Goal: Transaction & Acquisition: Purchase product/service

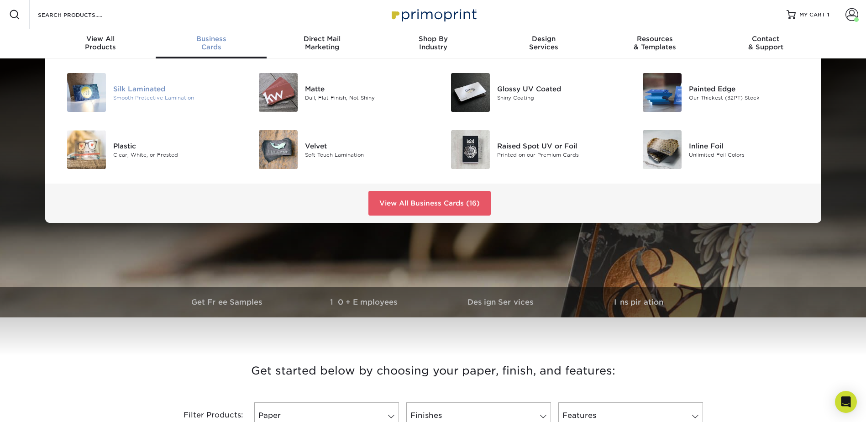
click at [135, 87] on div "Silk Laminated" at bounding box center [173, 89] width 121 height 10
click at [131, 86] on div "Silk Laminated" at bounding box center [173, 89] width 121 height 10
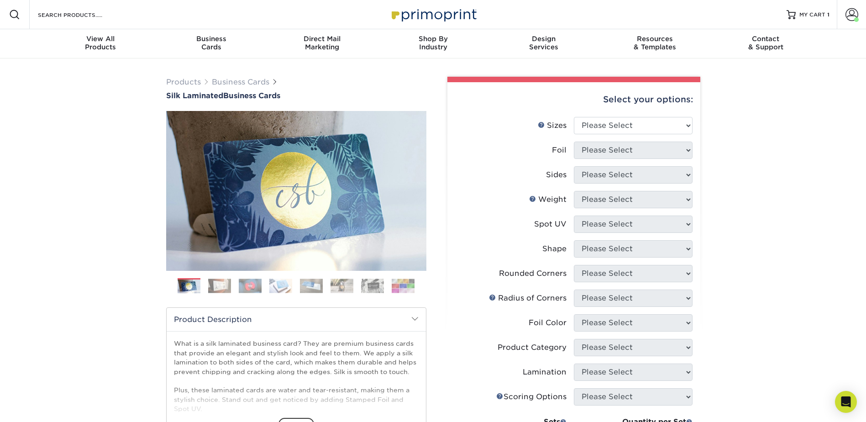
click at [406, 286] on img at bounding box center [403, 285] width 23 height 14
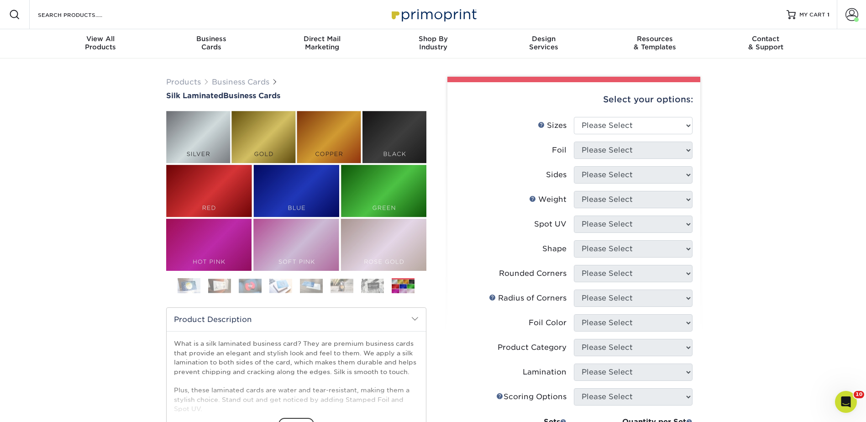
click at [311, 288] on img at bounding box center [311, 285] width 23 height 14
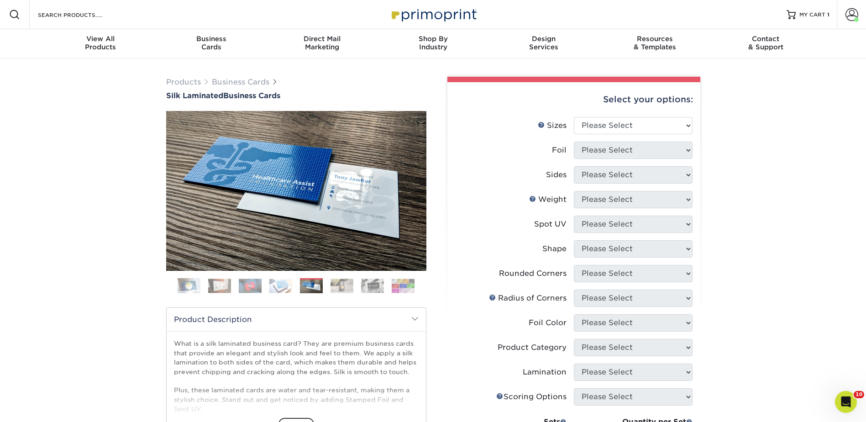
click at [279, 285] on img at bounding box center [280, 285] width 23 height 14
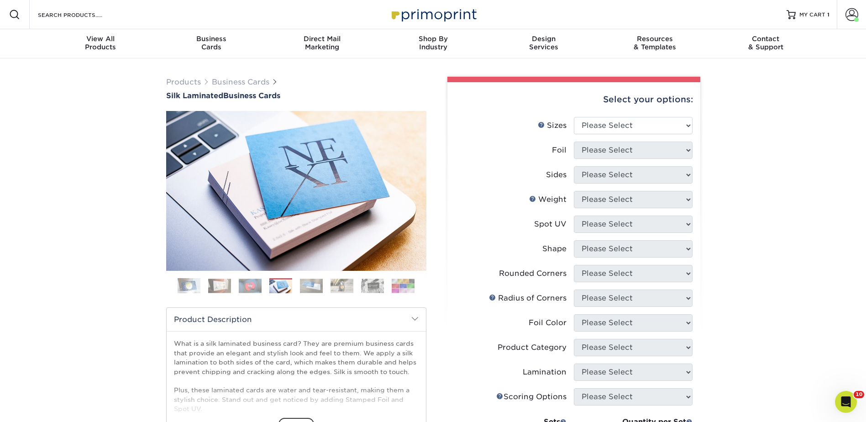
click at [251, 285] on img at bounding box center [250, 285] width 23 height 14
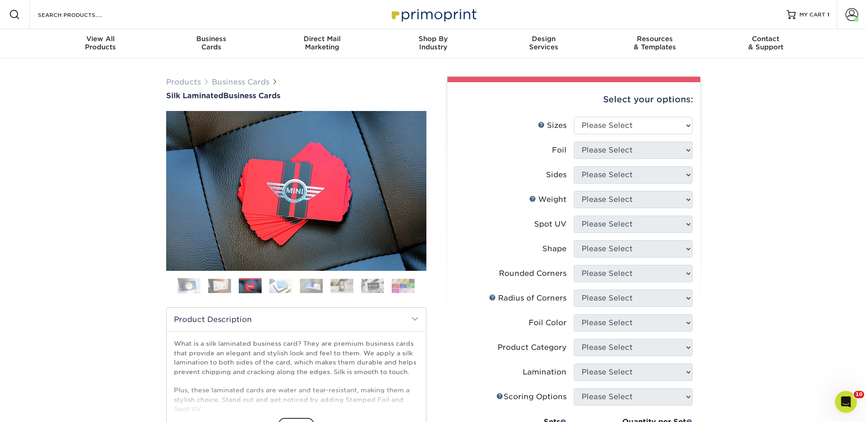
click at [220, 286] on img at bounding box center [219, 285] width 23 height 14
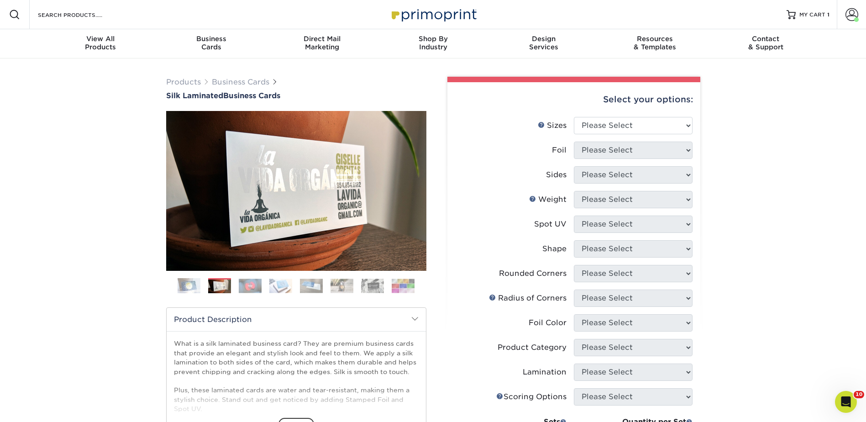
click at [190, 282] on img at bounding box center [189, 285] width 23 height 23
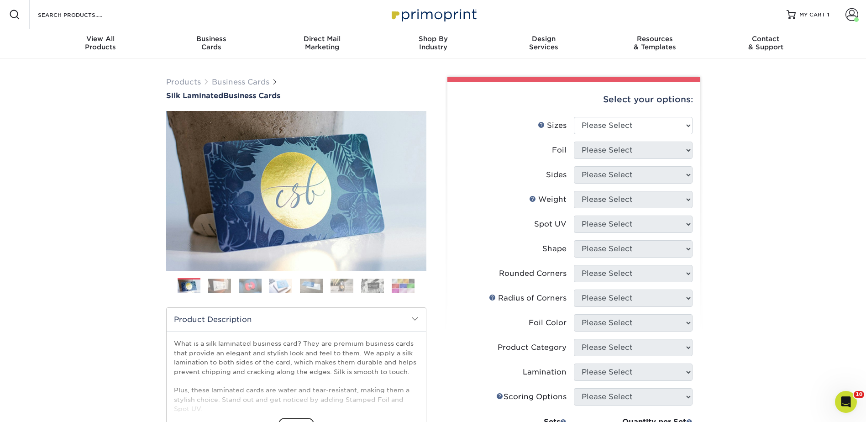
click at [379, 286] on img at bounding box center [372, 285] width 23 height 14
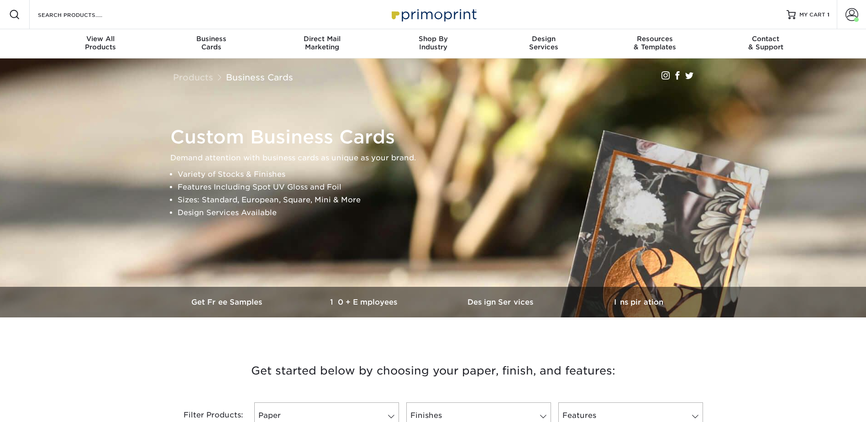
click at [82, 20] on div "Search Products" at bounding box center [78, 14] width 96 height 29
click at [81, 15] on input "Search Products" at bounding box center [81, 14] width 89 height 11
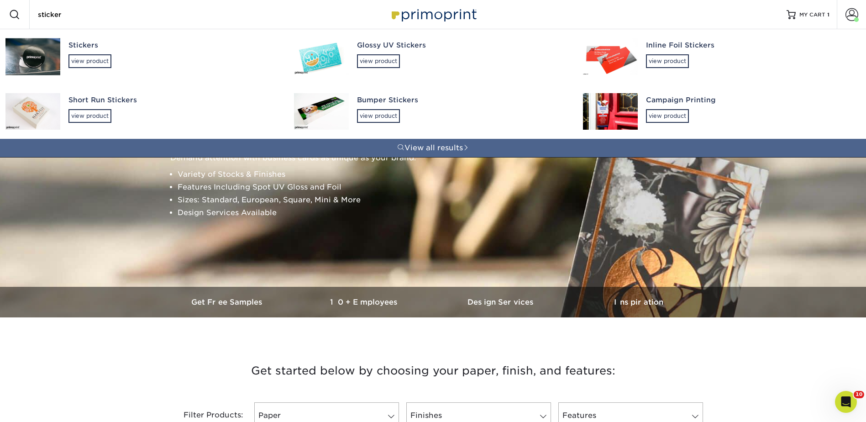
type input "sticker"
drag, startPoint x: 368, startPoint y: 47, endPoint x: 369, endPoint y: 42, distance: 5.1
click at [369, 47] on div "Glossy UV Stickers" at bounding box center [461, 45] width 209 height 10
click at [369, 42] on div "Glossy UV Stickers" at bounding box center [461, 45] width 209 height 10
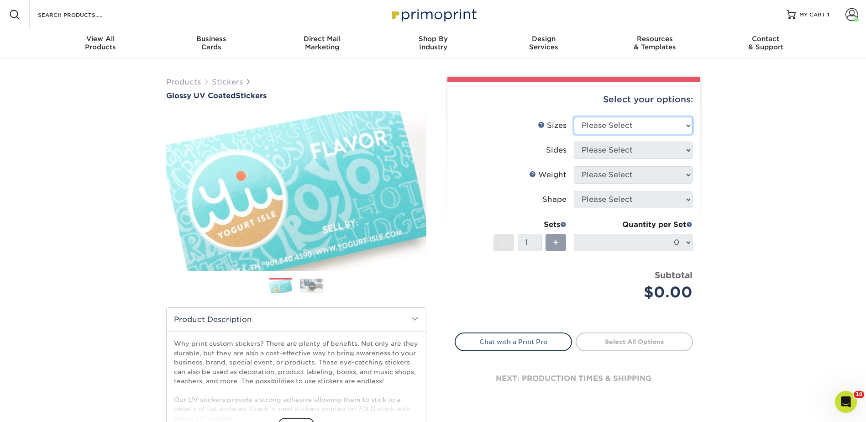
click at [625, 118] on select "Please Select 1.5" x 2.5" 2" x 2" 2" x 3" 2" x 3.5" 2" x 4" 2" x 8" 2.12" x 5.5…" at bounding box center [633, 125] width 119 height 17
select select "2.75x4.25"
click at [574, 117] on select "Please Select 1.5" x 2.5" 2" x 2" 2" x 3" 2" x 3.5" 2" x 4" 2" x 8" 2.12" x 5.5…" at bounding box center [633, 125] width 119 height 17
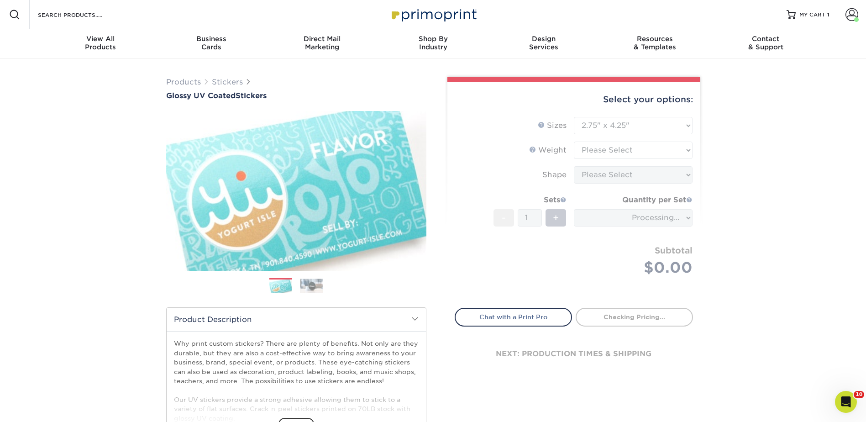
click at [586, 152] on form "Sizes Help Sizes Please Select 1.5" x 2.5" 2" x 2" 2" x 3" 2" x 3.5" 2" x 4" 2"…" at bounding box center [574, 207] width 238 height 180
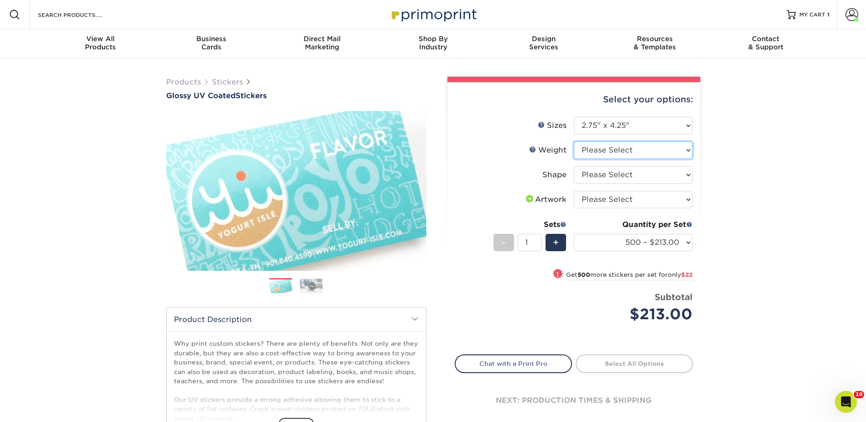
drag, startPoint x: 587, startPoint y: 151, endPoint x: 592, endPoint y: 159, distance: 9.4
click at [587, 151] on select "Please Select Crack and Peel" at bounding box center [633, 149] width 119 height 17
select select "Crack and Peel"
click at [574, 141] on select "Please Select Crack and Peel" at bounding box center [633, 149] width 119 height 17
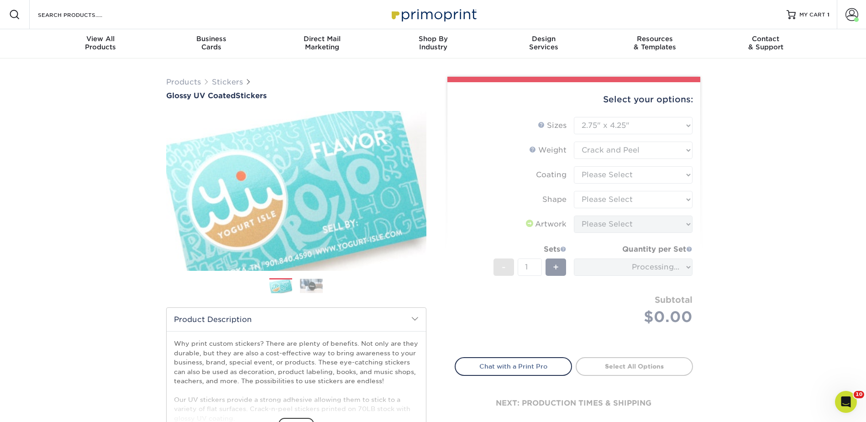
click at [586, 173] on form "Sizes Help Sizes Please Select 1.5" x 2.5" 2" x 2" 2" x 3" 2" x 3.5" 2" x 4" 2"…" at bounding box center [574, 232] width 238 height 230
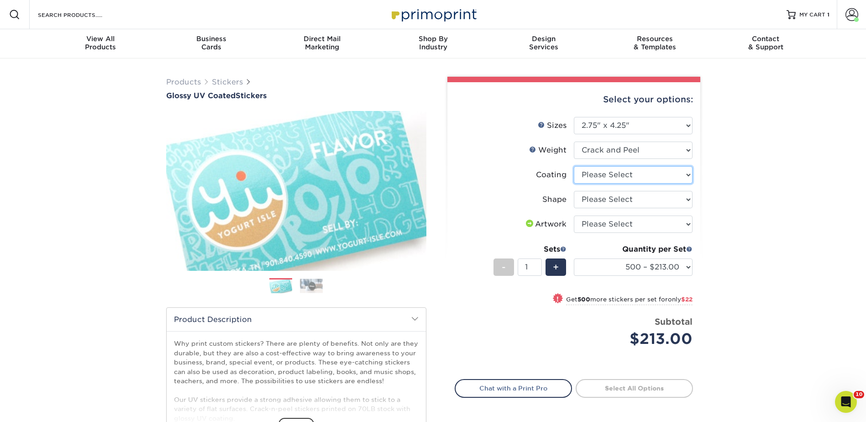
drag, startPoint x: 586, startPoint y: 173, endPoint x: 590, endPoint y: 182, distance: 10.0
click at [586, 173] on select at bounding box center [633, 174] width 119 height 17
select select "1e8116af-acfc-44b1-83dc-8181aa338834"
click at [574, 166] on select at bounding box center [633, 174] width 119 height 17
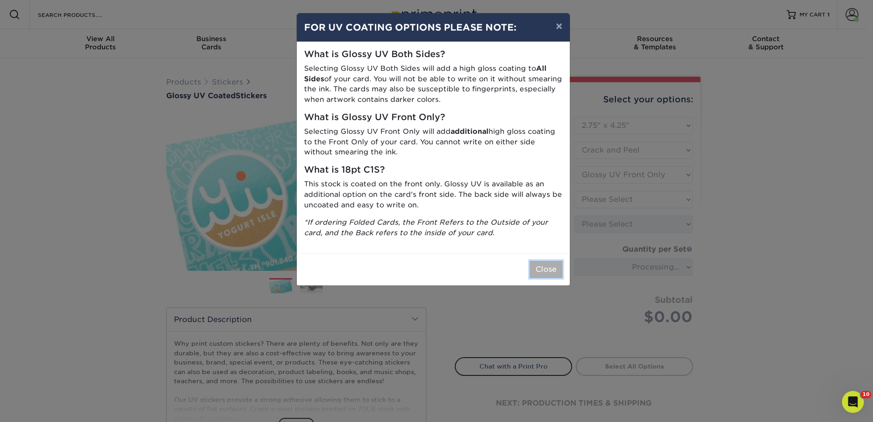
click at [549, 264] on button "Close" at bounding box center [545, 269] width 33 height 17
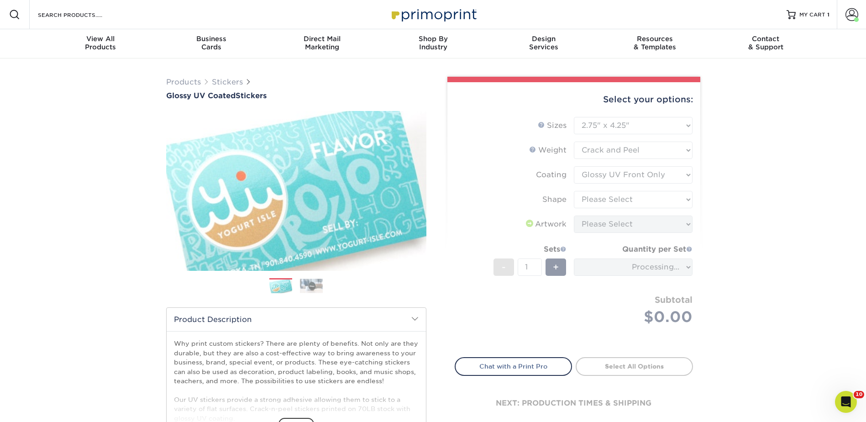
drag, startPoint x: 607, startPoint y: 203, endPoint x: 604, endPoint y: 199, distance: 5.3
click at [607, 203] on form "Sizes Help Sizes Please Select 1.5" x 2.5" 2" x 2" 2" x 3" 2" x 3.5" 2" x 4" 2"…" at bounding box center [574, 232] width 238 height 230
click at [603, 198] on form "Sizes Help Sizes Please Select 1.5" x 2.5" 2" x 2" 2" x 3" 2" x 3.5" 2" x 4" 2"…" at bounding box center [574, 232] width 238 height 230
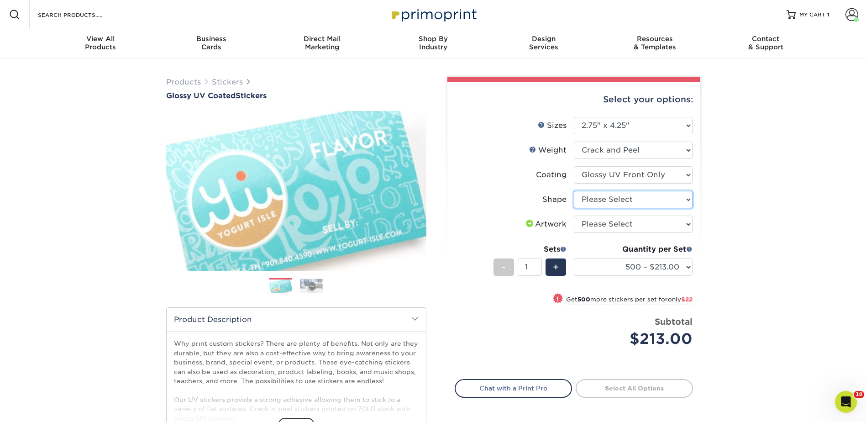
click at [601, 197] on select "Please Select Standard" at bounding box center [633, 199] width 119 height 17
select select "standard"
click at [574, 191] on select "Please Select Standard" at bounding box center [633, 199] width 119 height 17
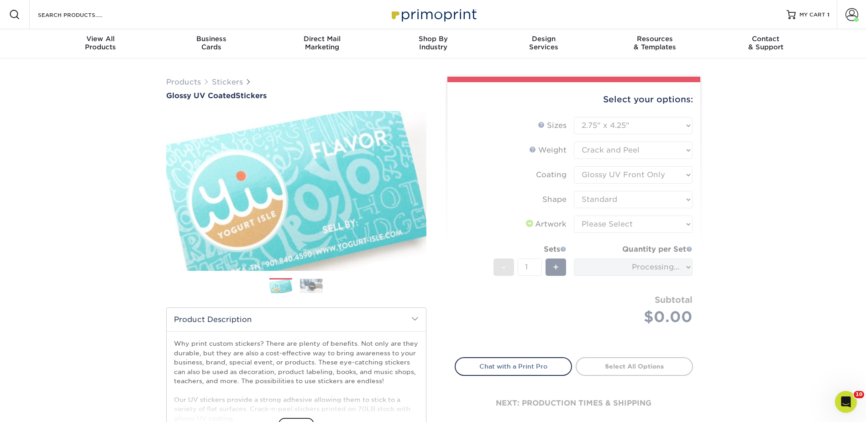
click at [601, 223] on form "Sizes Help Sizes Please Select 1.5" x 2.5" 2" x 2" 2" x 3" 2" x 3.5" 2" x 4" 2"…" at bounding box center [574, 232] width 238 height 230
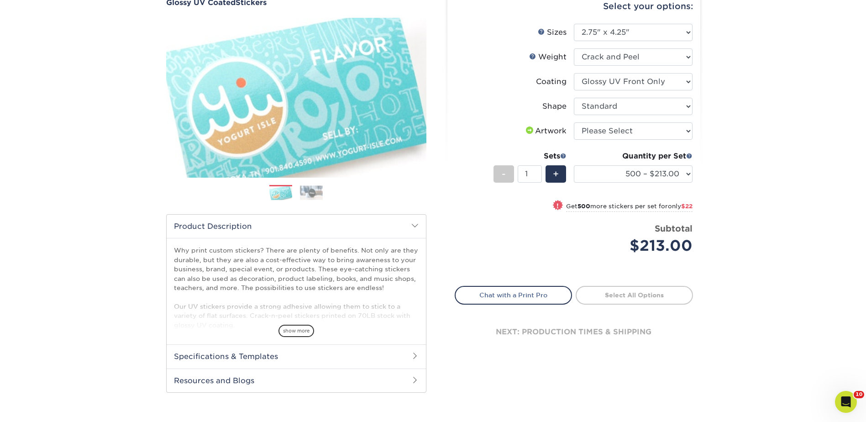
scroll to position [46, 0]
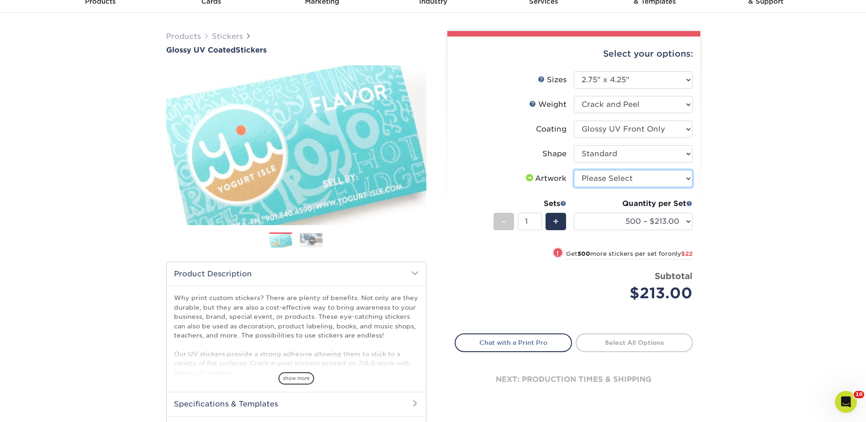
click at [597, 177] on select "Please Select I will upload files I need a design - $50" at bounding box center [633, 178] width 119 height 17
select select "upload"
click at [574, 170] on select "Please Select I will upload files I need a design - $50" at bounding box center [633, 178] width 119 height 17
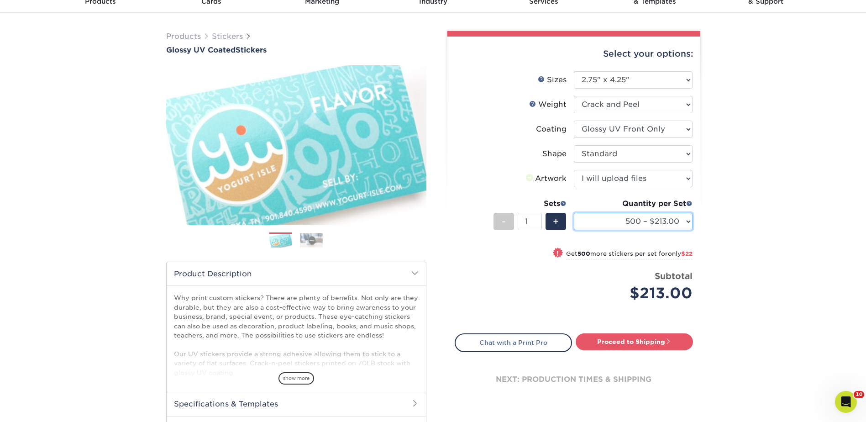
click at [613, 219] on select "500 – $213.00 1000 – $235.00 2500 – $305.00 5000 – $385.00 10000 – $673.00 1500…" at bounding box center [633, 221] width 119 height 17
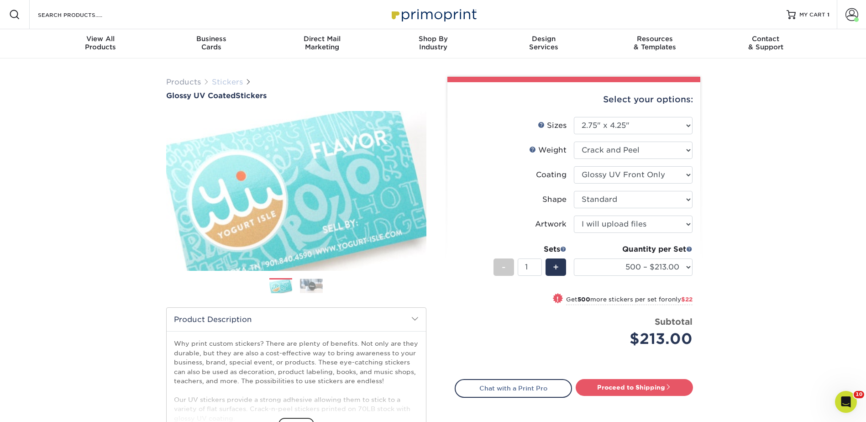
click at [225, 78] on link "Stickers" at bounding box center [227, 82] width 31 height 9
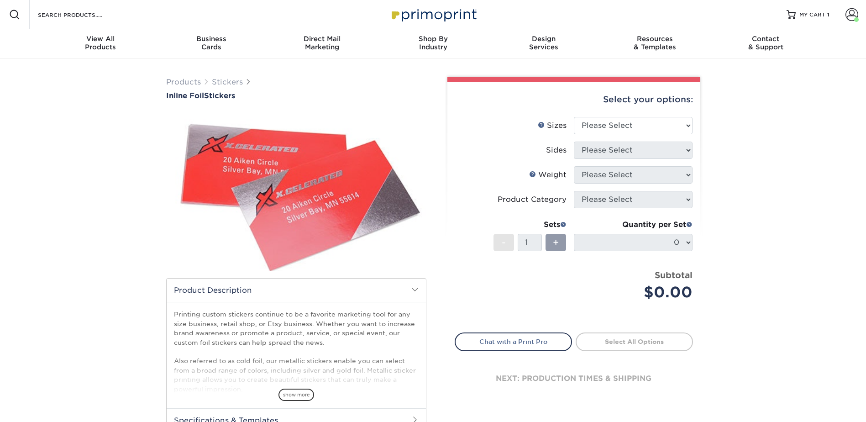
click at [618, 115] on div "Select your options:" at bounding box center [574, 99] width 238 height 35
click at [616, 127] on select "Please Select 1.5" x 3.5" 1.75" x 3.5" 2" x 2" 2" x 3" 2" x 3.5" 2" x 4" 2" x 8…" at bounding box center [633, 125] width 119 height 17
select select "2.75x4.25"
click at [574, 117] on select "Please Select 1.5" x 3.5" 1.75" x 3.5" 2" x 2" 2" x 3" 2" x 3.5" 2" x 4" 2" x 8…" at bounding box center [633, 125] width 119 height 17
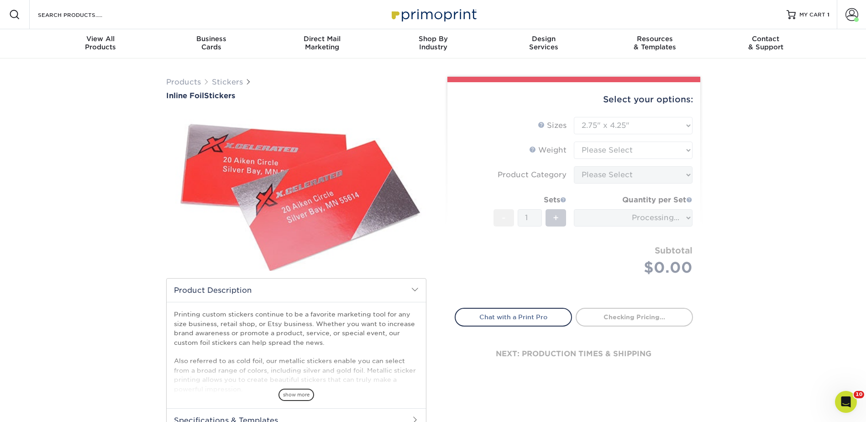
click at [592, 152] on form "Sizes Help Sizes Please Select 1.5" x 3.5" 1.75" x 3.5" 2" x 2" 2" x 3" 2" x 3.…" at bounding box center [574, 207] width 238 height 180
click at [592, 147] on form "Sizes Help Sizes Please Select 1.5" x 3.5" 1.75" x 3.5" 2" x 2" 2" x 3" 2" x 3.…" at bounding box center [574, 207] width 238 height 180
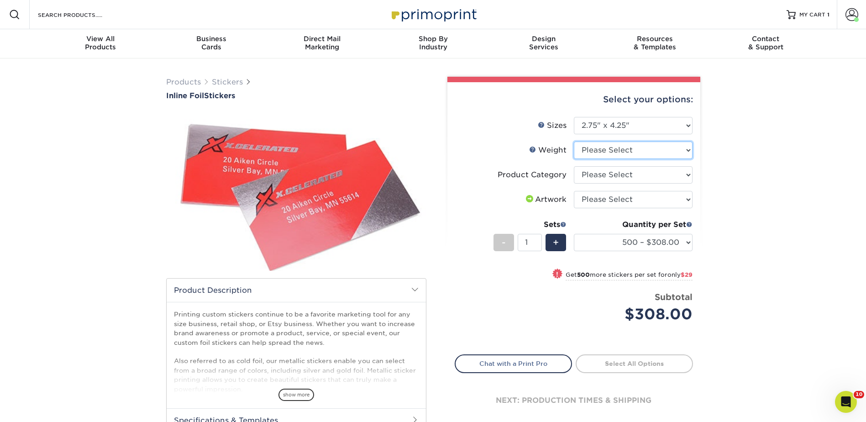
drag, startPoint x: 592, startPoint y: 148, endPoint x: 595, endPoint y: 160, distance: 12.7
click at [592, 148] on select "Please Select Crack and Peel" at bounding box center [633, 149] width 119 height 17
select select "Crack and Peel"
click at [574, 141] on select "Please Select Crack and Peel" at bounding box center [633, 149] width 119 height 17
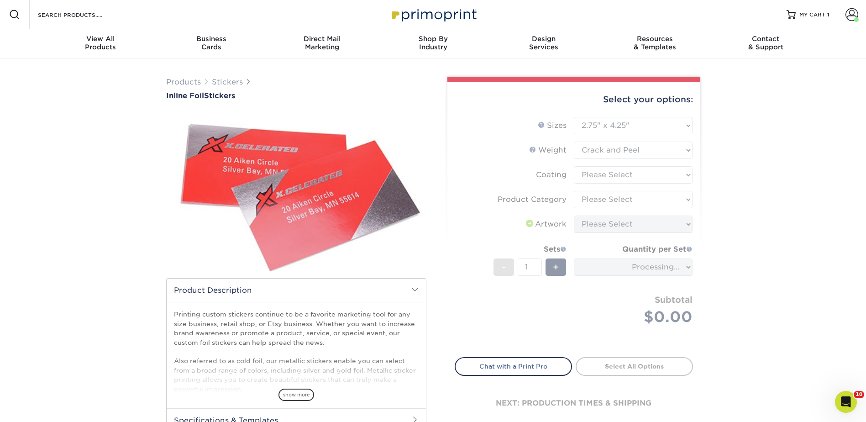
click at [591, 173] on form "Sizes Help Sizes Please Select 1.5" x 3.5" 1.75" x 3.5" 2" x 2" 2" x 3" 2" x 3.…" at bounding box center [574, 232] width 238 height 230
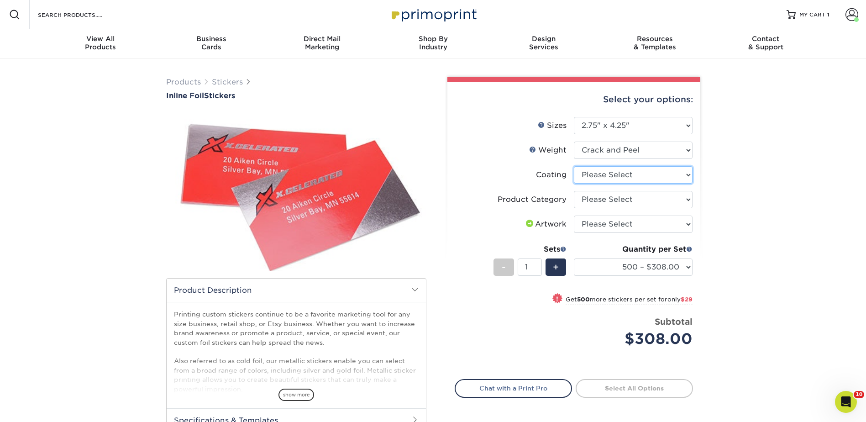
drag, startPoint x: 591, startPoint y: 174, endPoint x: 596, endPoint y: 184, distance: 11.0
click at [591, 174] on select at bounding box center [633, 174] width 119 height 17
select select "1e8116af-acfc-44b1-83dc-8181aa338834"
click at [574, 166] on select at bounding box center [633, 174] width 119 height 17
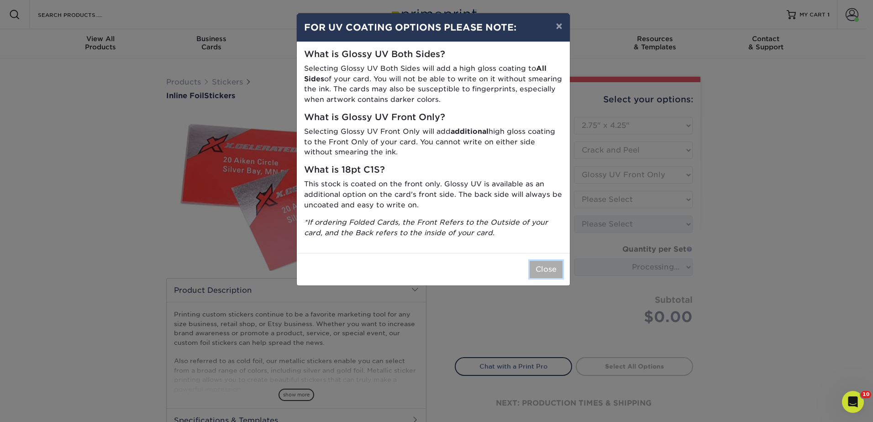
click at [543, 274] on button "Close" at bounding box center [545, 269] width 33 height 17
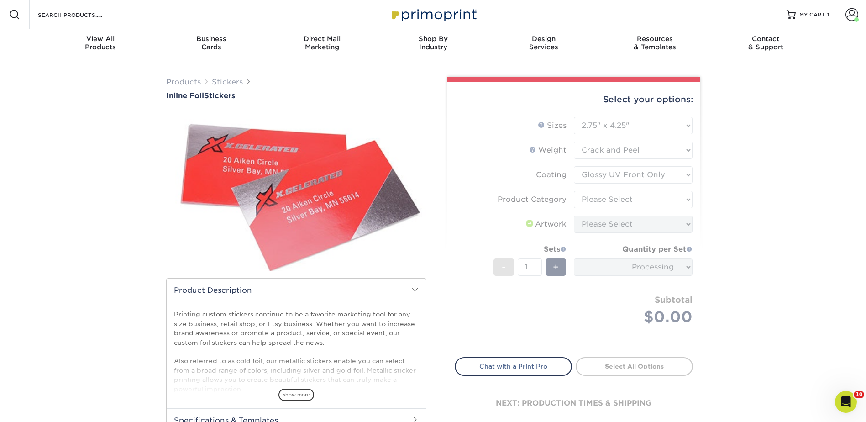
click at [589, 195] on form "Sizes Help Sizes Please Select 1.5" x 3.5" 1.75" x 3.5" 2" x 2" 2" x 3" 2" x 3.…" at bounding box center [574, 232] width 238 height 230
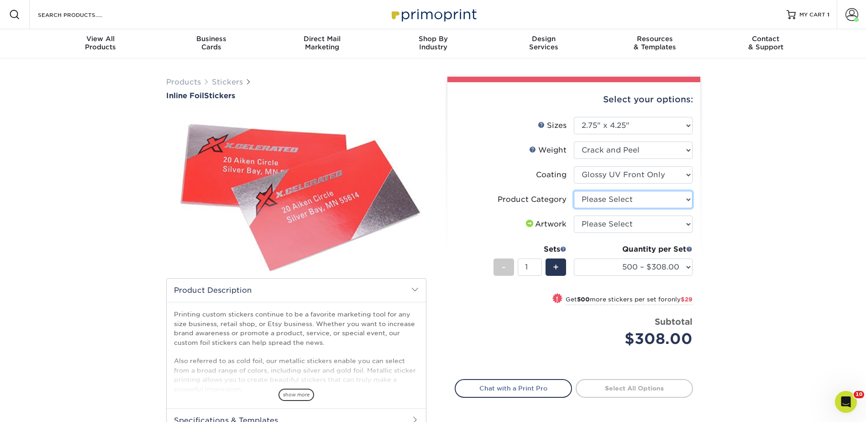
click at [605, 200] on select "Please Select Stickers" at bounding box center [633, 199] width 119 height 17
select select "52c22fd3-2a69-4e4e-a8d0-c09760ae2d65"
click at [574, 191] on select "Please Select Stickers" at bounding box center [633, 199] width 119 height 17
click at [602, 223] on select "Please Select I will upload files I need a design - $50" at bounding box center [633, 223] width 119 height 17
select select "upload"
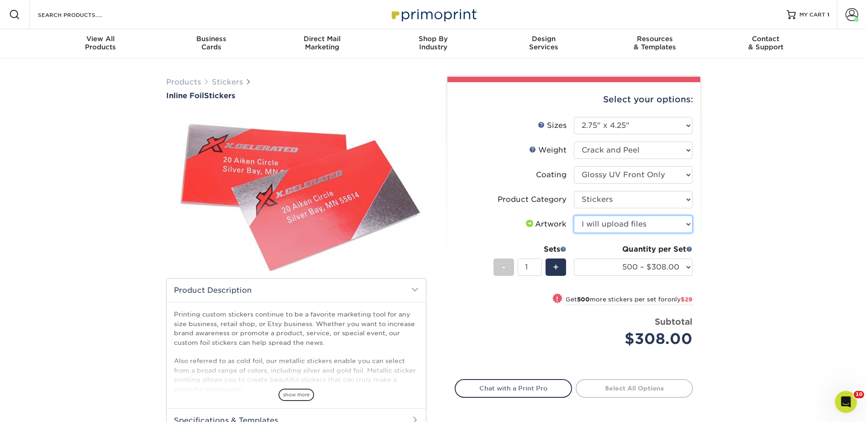
click at [574, 215] on select "Please Select I will upload files I need a design - $50" at bounding box center [633, 223] width 119 height 17
